Goal: Task Accomplishment & Management: Manage account settings

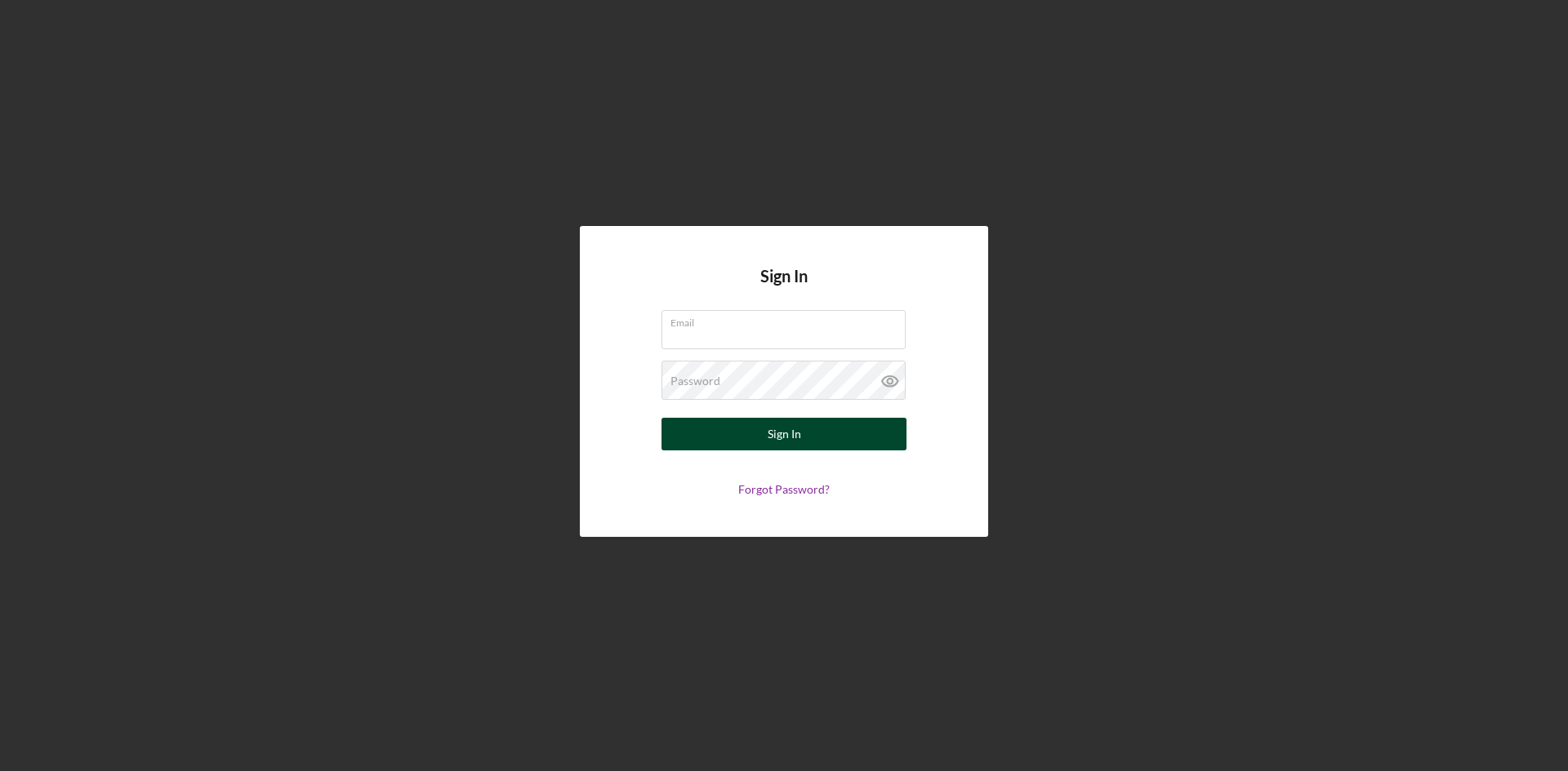
type input "[PERSON_NAME][EMAIL_ADDRESS][DOMAIN_NAME]"
click at [812, 436] on button "Sign In" at bounding box center [784, 434] width 245 height 33
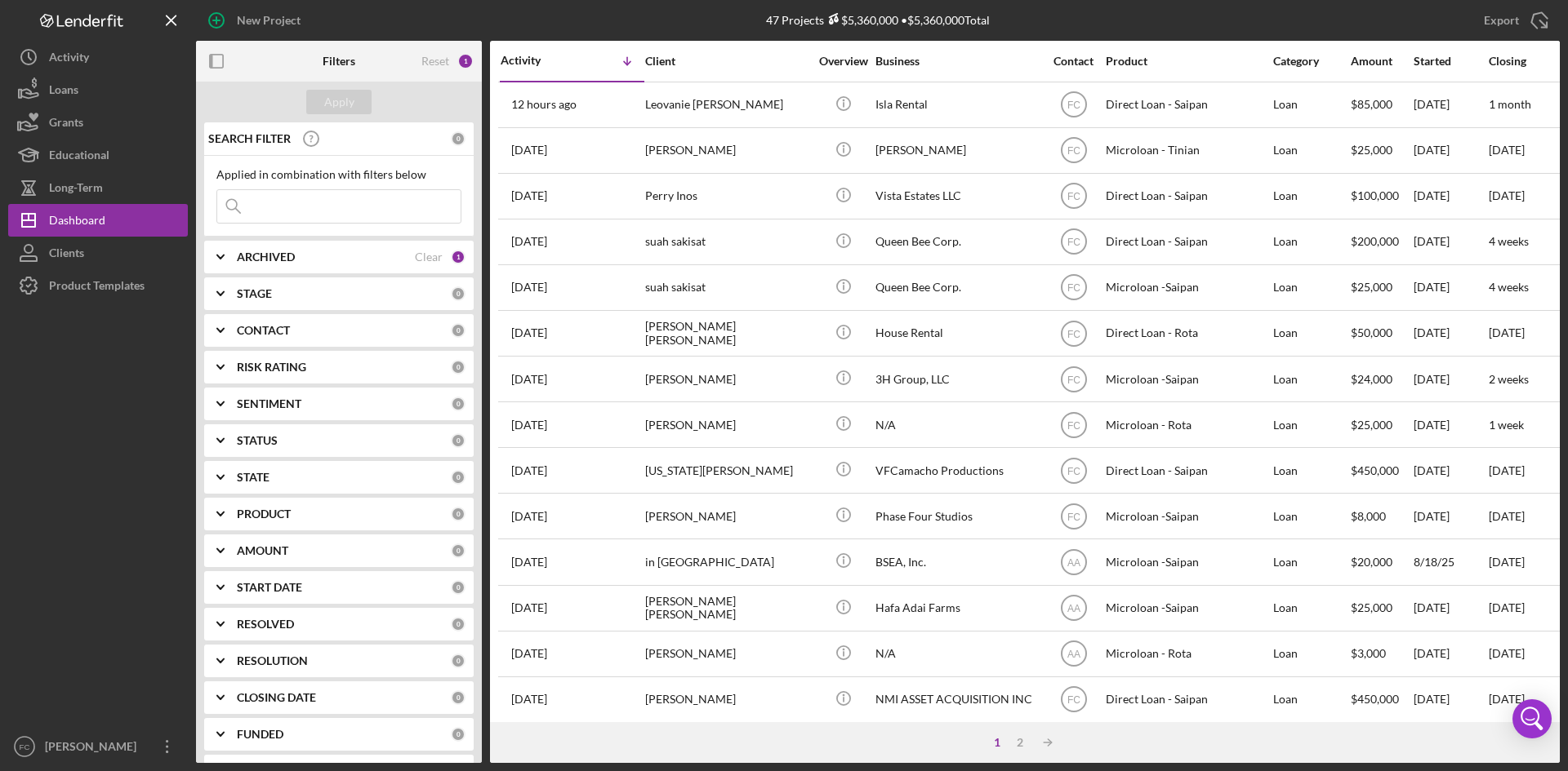
click at [293, 200] on input at bounding box center [339, 207] width 243 height 33
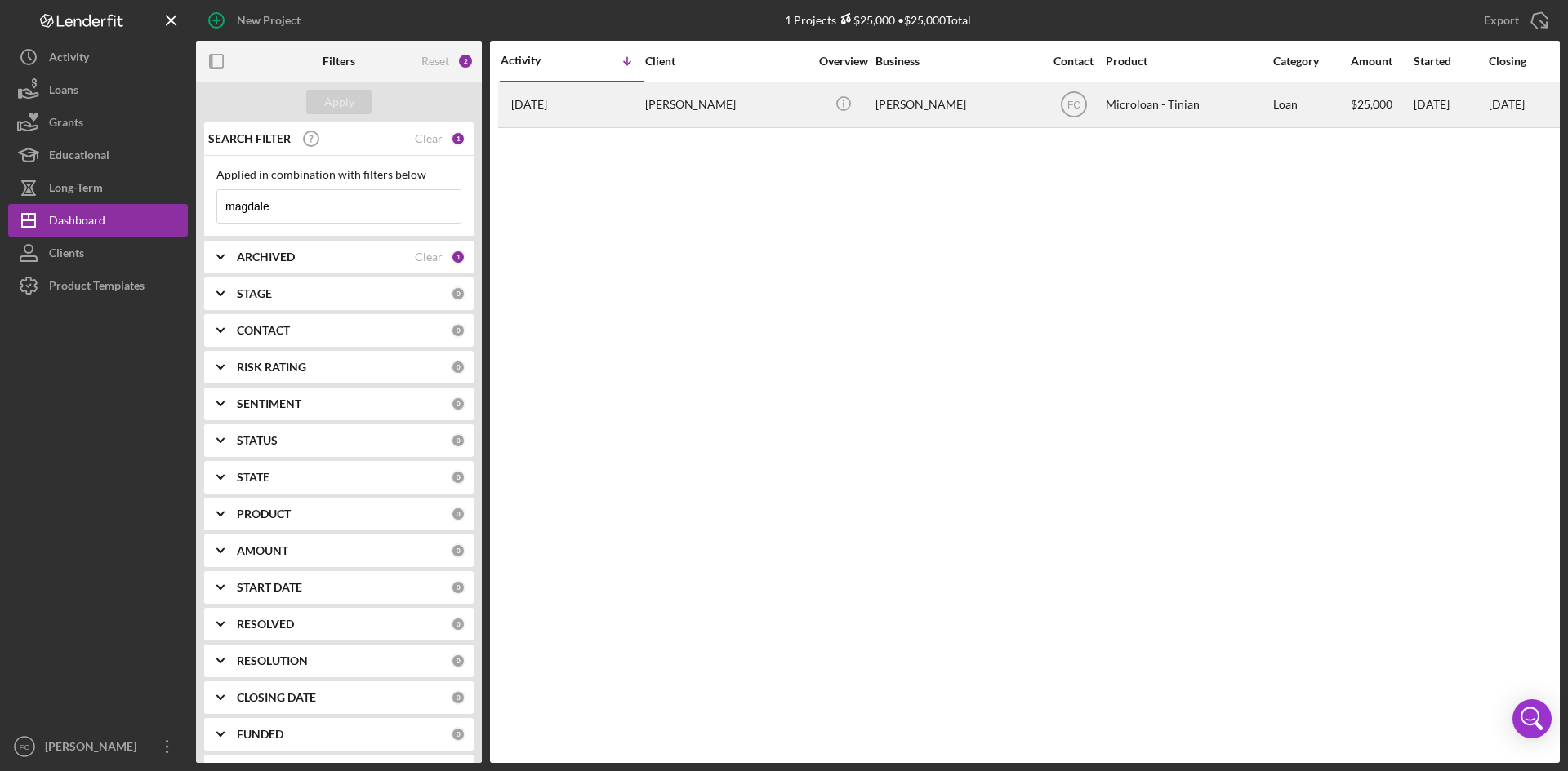
type input "magdale"
click at [698, 114] on div "[PERSON_NAME]" at bounding box center [727, 105] width 164 height 43
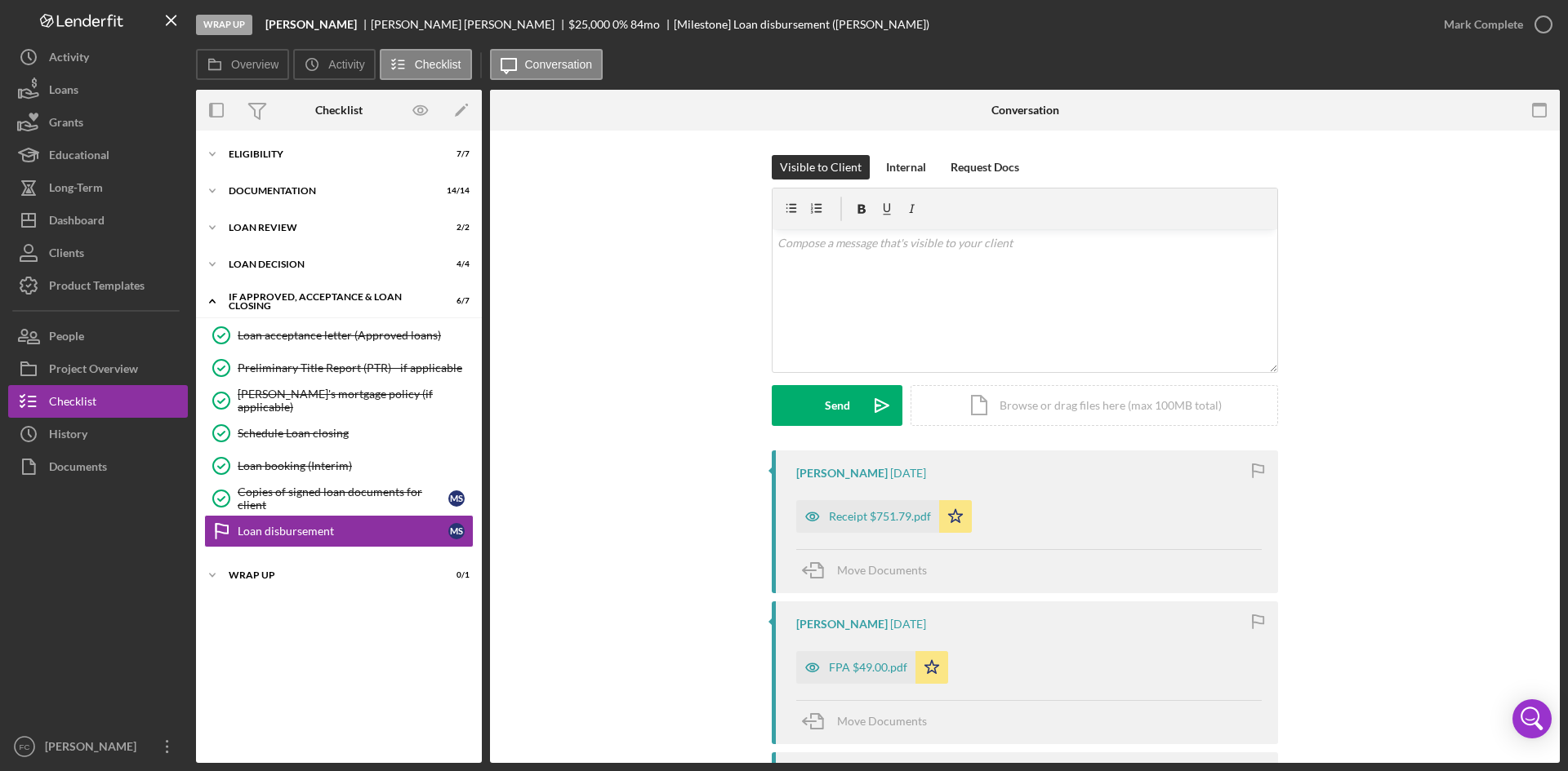
click at [1472, 355] on div "Visible to Client Internal Request Docs v Color teal Color pink Remove color Ad…" at bounding box center [1025, 303] width 1021 height 295
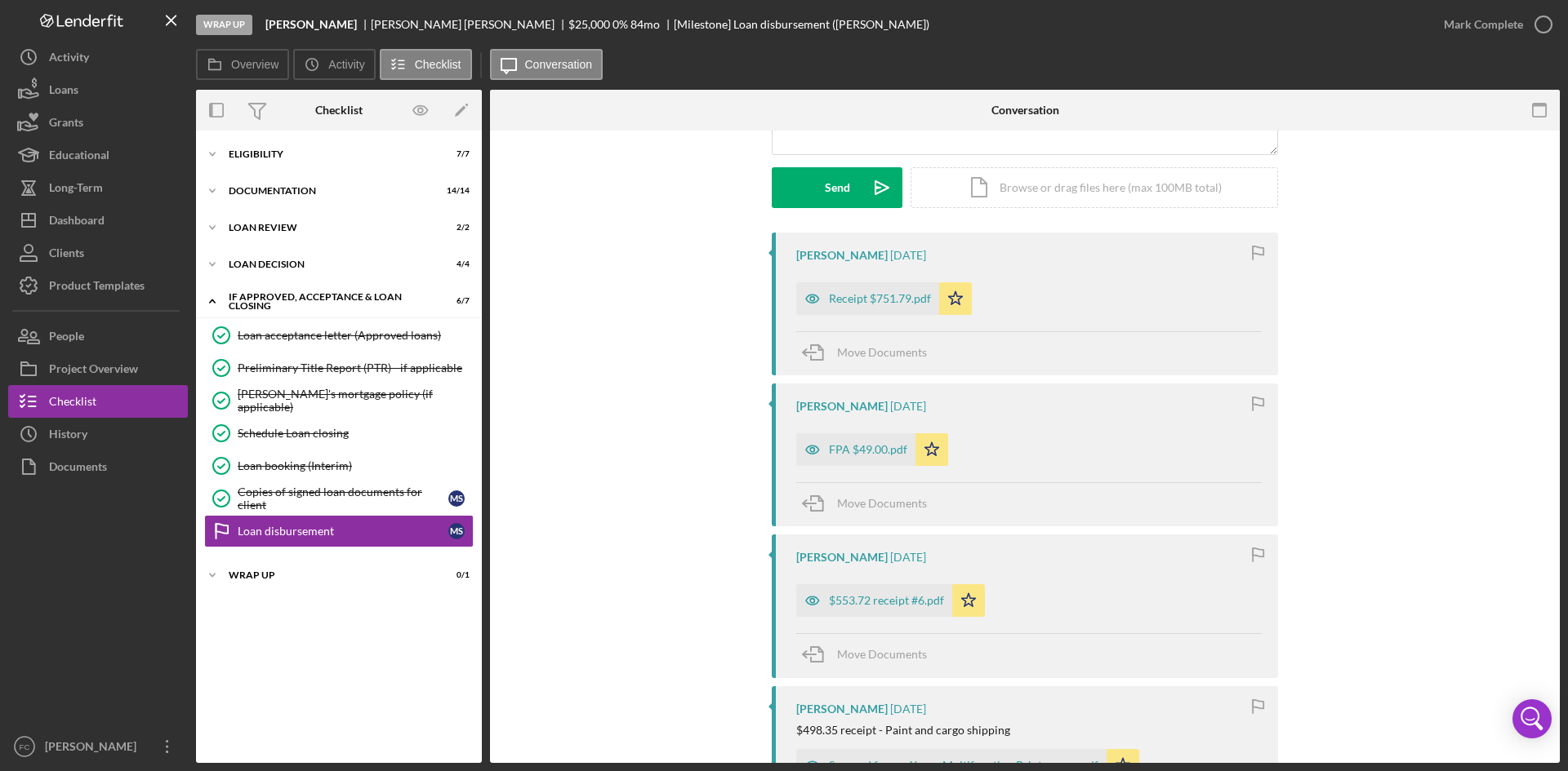
drag, startPoint x: 1396, startPoint y: 257, endPoint x: 1399, endPoint y: 269, distance: 12.4
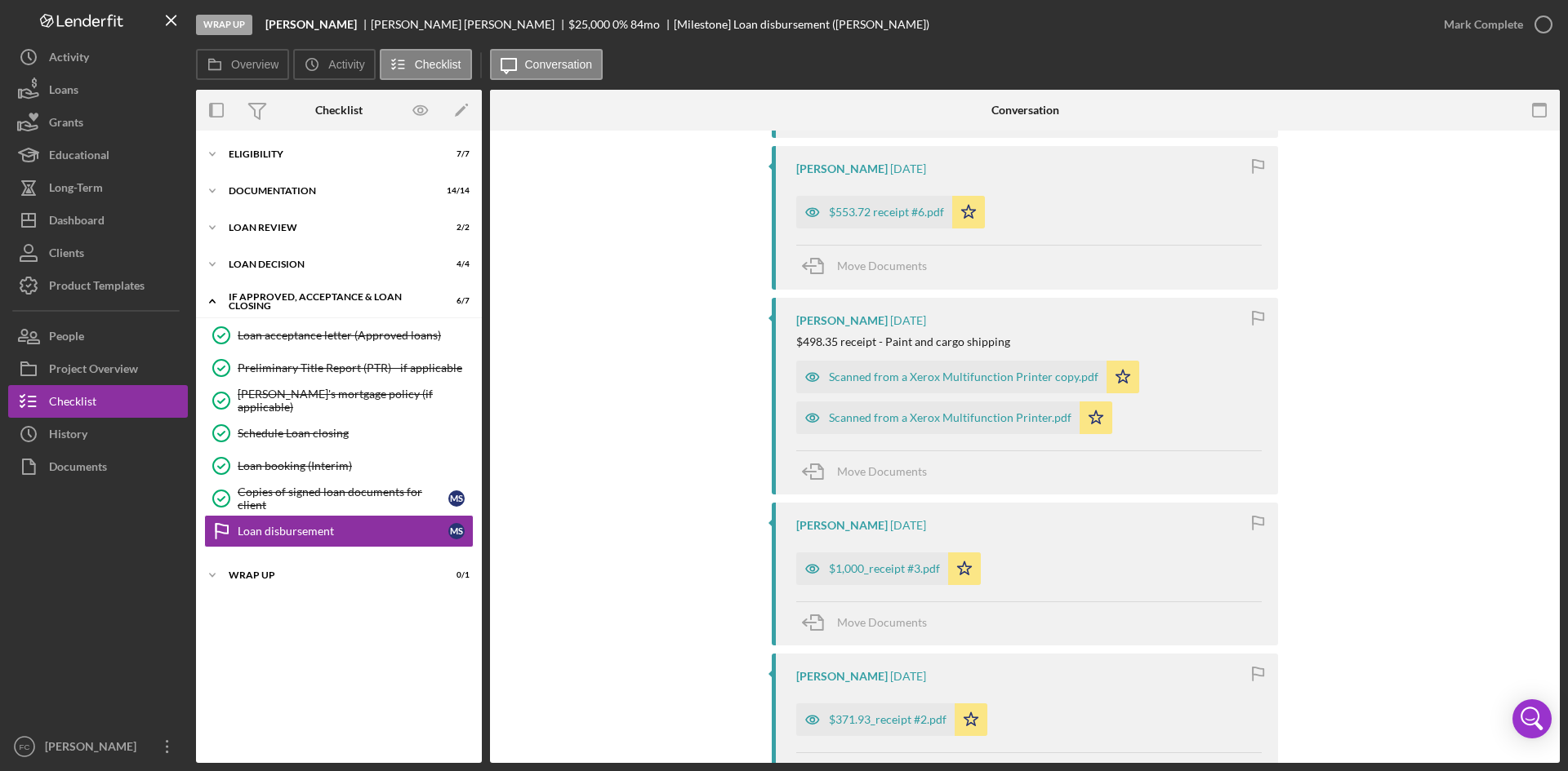
scroll to position [653, 0]
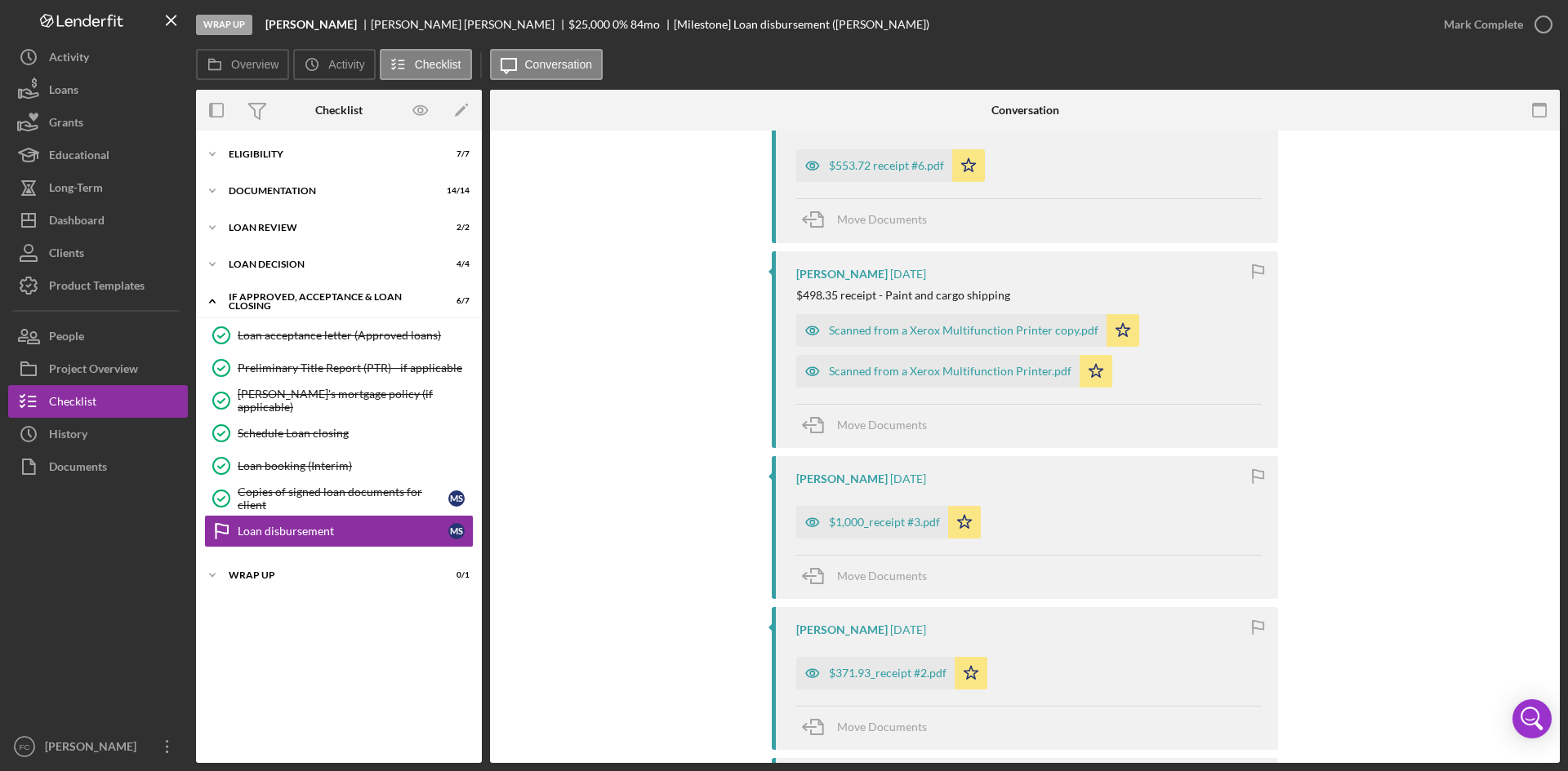
click at [631, 446] on div "[PERSON_NAME] [DATE] Receipt $751.79.pdf Icon/Star Move Documents [PERSON_NAME]…" at bounding box center [1025, 585] width 1021 height 1577
click at [631, 446] on div "[PERSON_NAME] [DATE] Receipt $751.79.pdf Icon/Star Move Documents [PERSON_NAME]…" at bounding box center [1025, 585] width 1021 height 1577
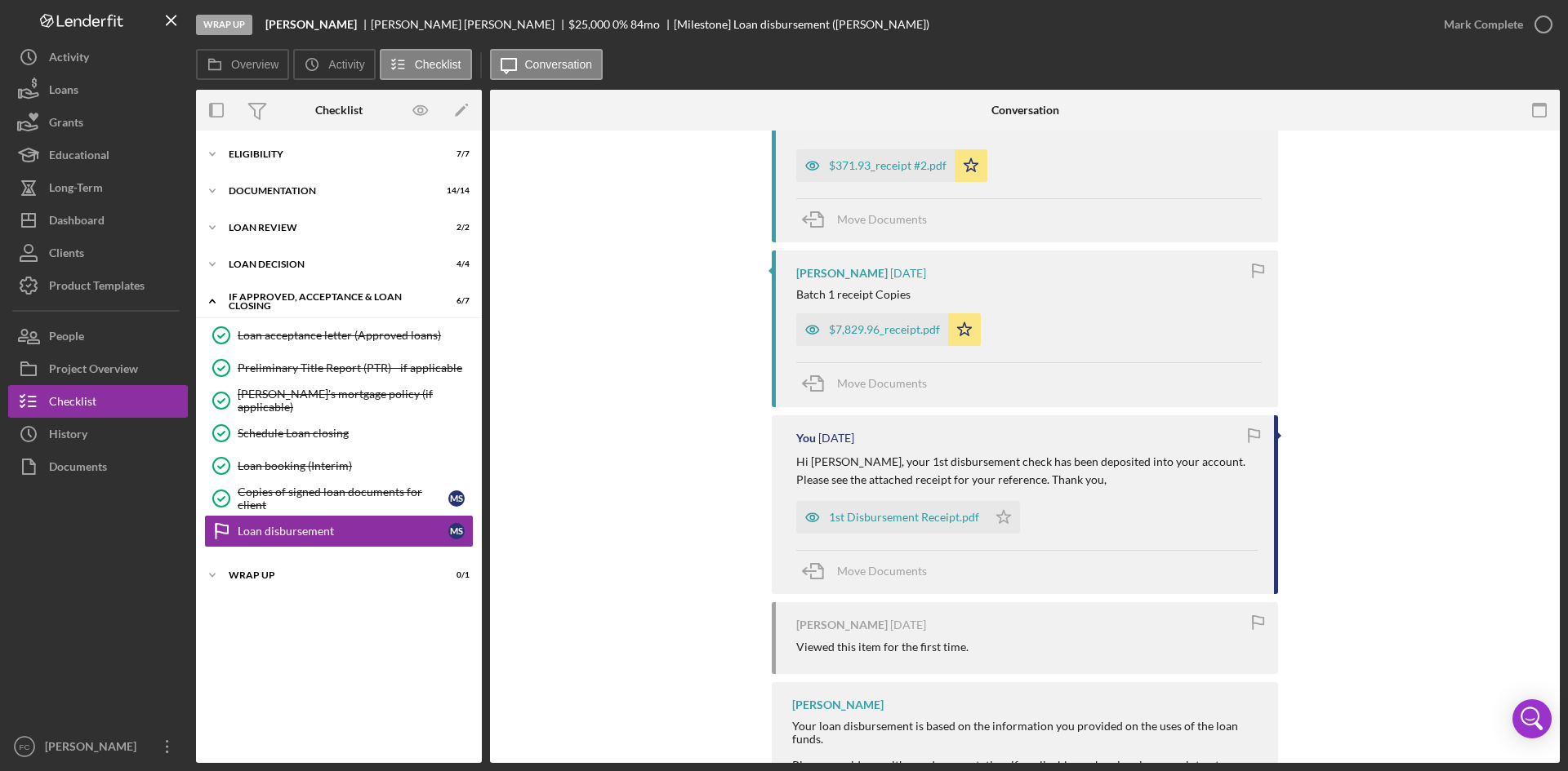
scroll to position [1275, 0]
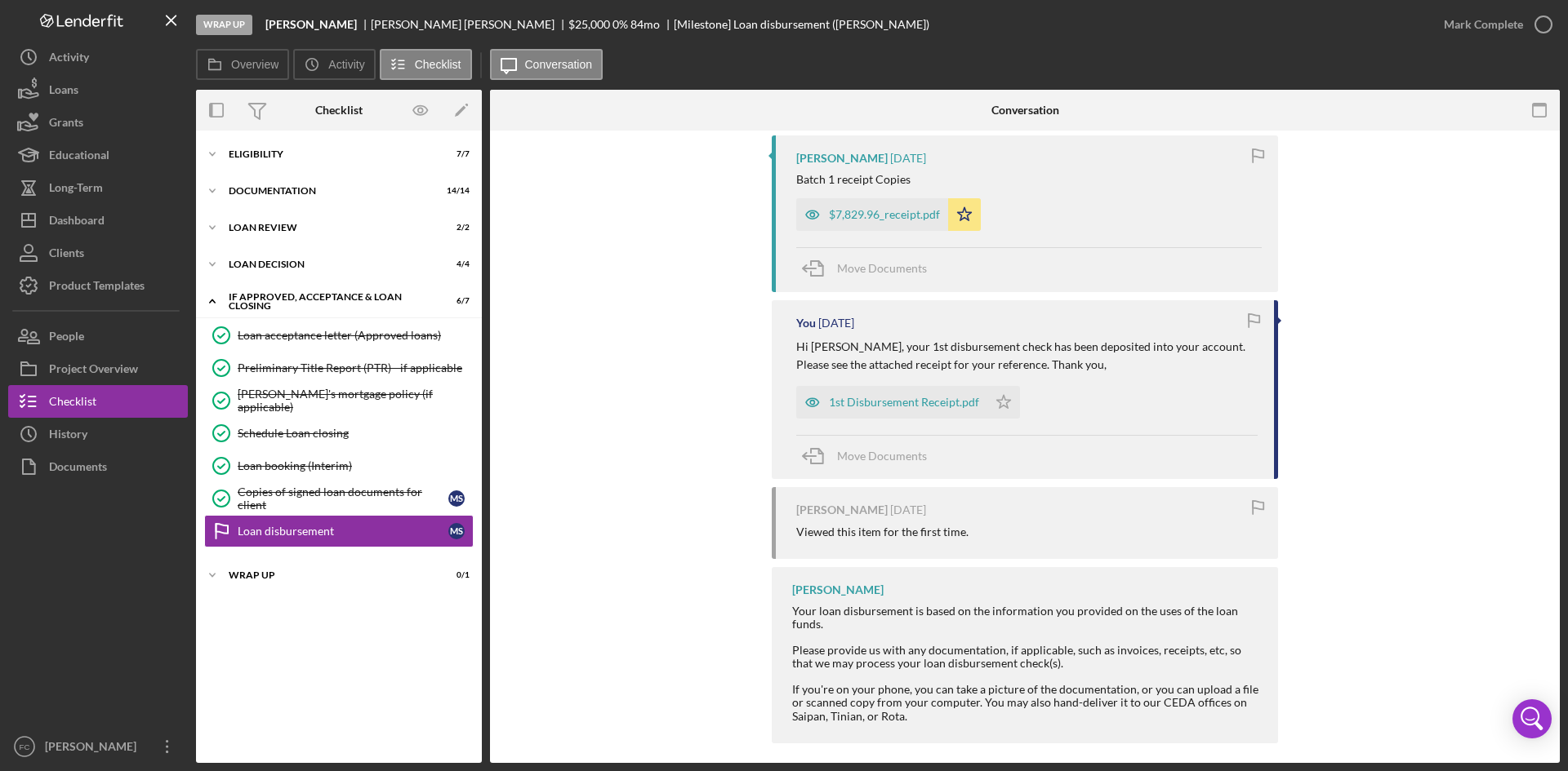
drag, startPoint x: 52, startPoint y: 748, endPoint x: 55, endPoint y: 738, distance: 10.4
click at [53, 748] on div "[PERSON_NAME]" at bounding box center [94, 748] width 106 height 37
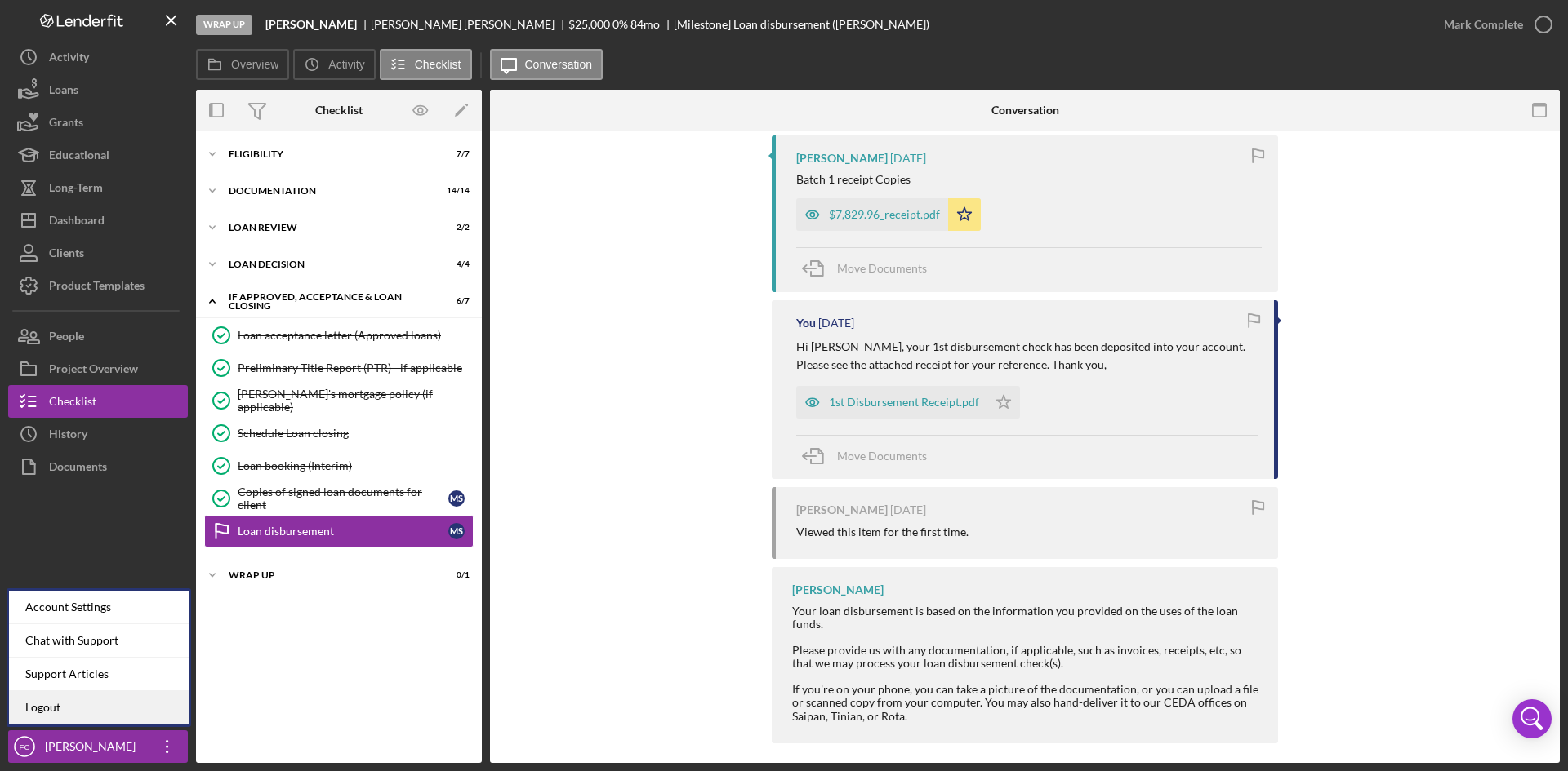
click at [74, 714] on link "Logout" at bounding box center [99, 708] width 180 height 34
